Goal: Obtain resource: Download file/media

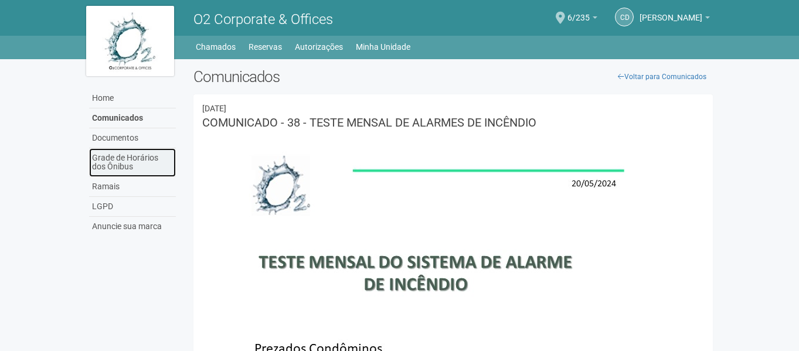
click at [114, 157] on link "Grade de Horários dos Ônibus" at bounding box center [132, 162] width 87 height 29
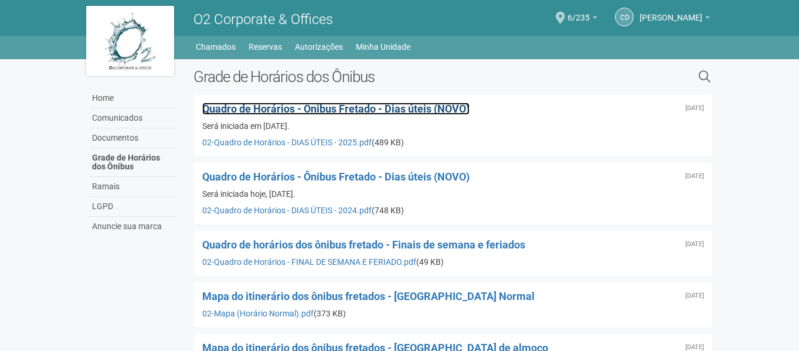
click at [330, 110] on span "Quadro de Horários - Ônibus Fretado - Dias úteis (NOVO)" at bounding box center [335, 109] width 267 height 12
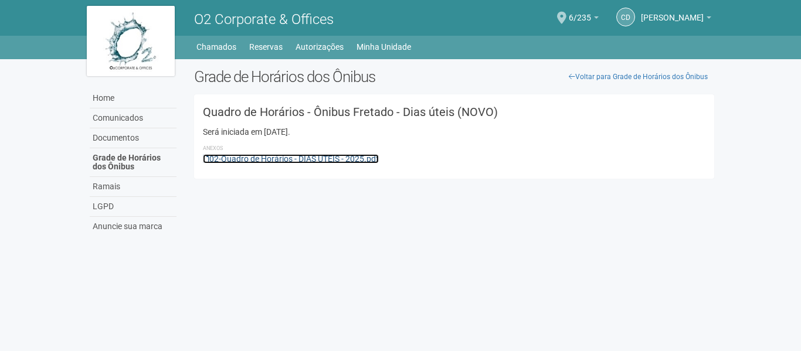
click at [300, 159] on link "02-Quadro de Horários - DIAS ÚTEIS - 2025.pdf" at bounding box center [291, 158] width 176 height 9
